Goal: Task Accomplishment & Management: Manage account settings

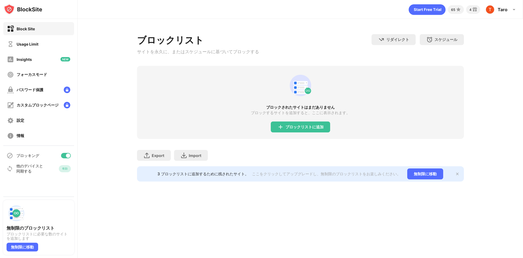
click at [26, 50] on div "Usage Limit" at bounding box center [38, 43] width 71 height 13
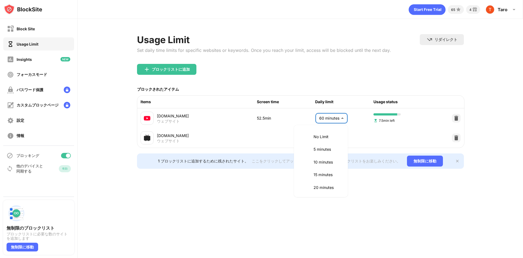
click at [341, 119] on body "Block Site Usage Limit Insights フォーカスモード パスワード保護 カスタムブロックページ 設定 情報 ブロッキング 他のデバイ…" at bounding box center [261, 129] width 523 height 258
click at [331, 148] on p "55 minutes" at bounding box center [328, 148] width 28 height 6
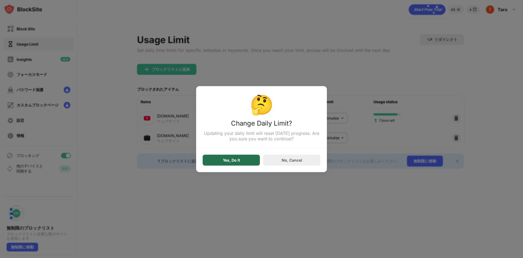
click at [248, 161] on div "Yes, Do It" at bounding box center [231, 159] width 57 height 11
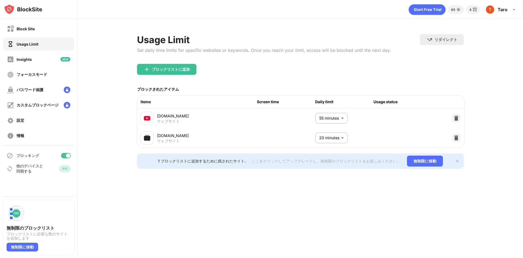
click at [325, 119] on body "Block Site Usage Limit Insights フォーカスモード パスワード保護 カスタムブロックページ 設定 情報 ブロッキング 他のデバイ…" at bounding box center [261, 129] width 523 height 258
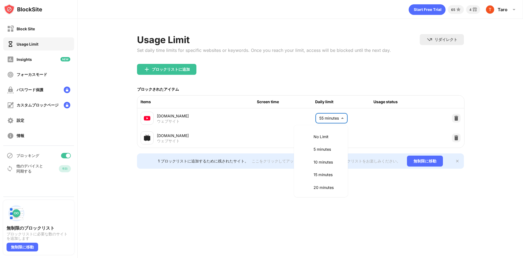
scroll to position [115, 0]
click at [325, 174] on p "60 minutes" at bounding box center [328, 173] width 28 height 6
type input "**"
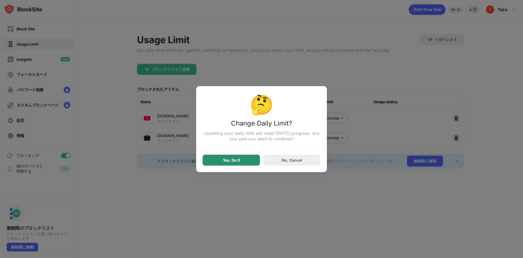
click at [240, 158] on div "Yes, Do It" at bounding box center [231, 159] width 57 height 11
